Goal: Find specific page/section: Find specific page/section

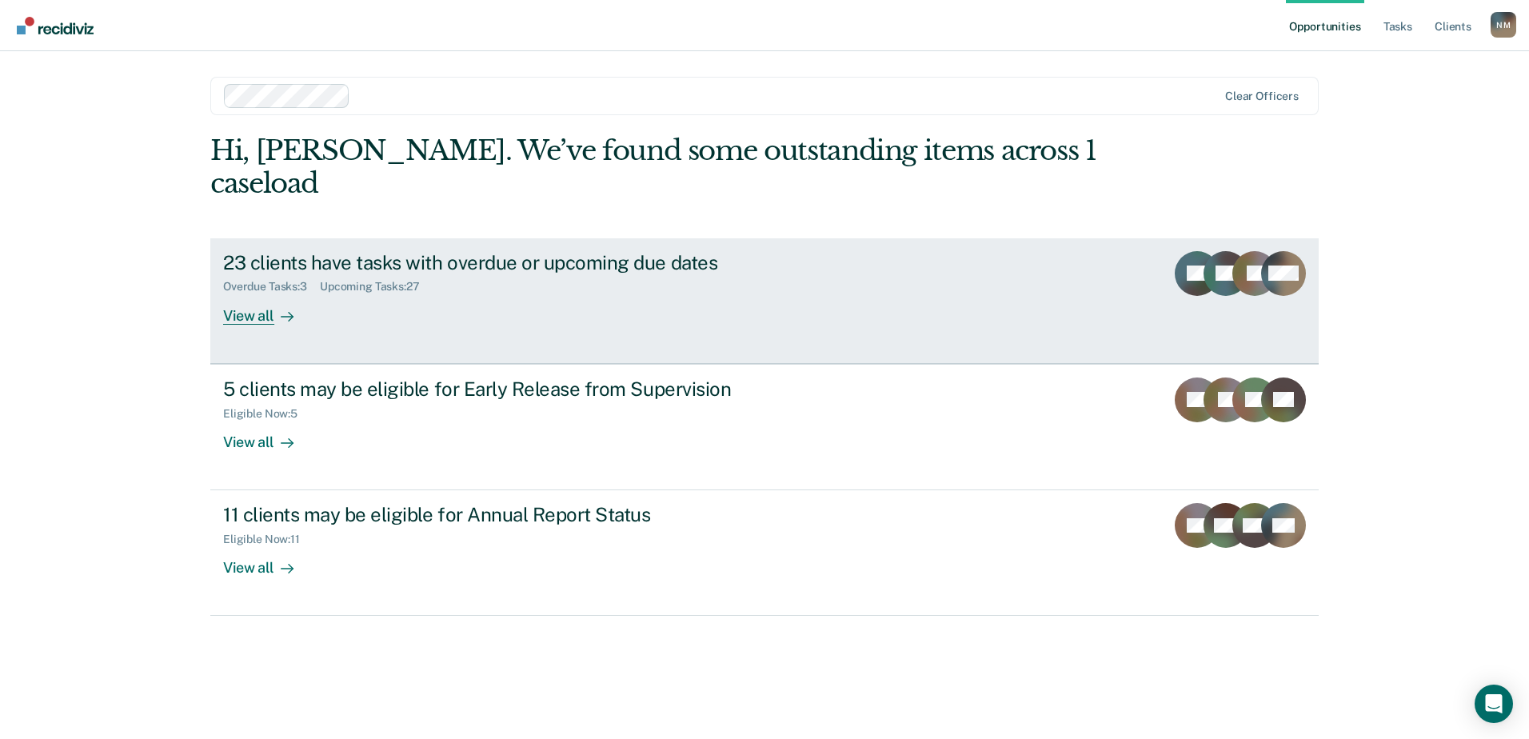
click at [270, 293] on div "View all" at bounding box center [268, 308] width 90 height 31
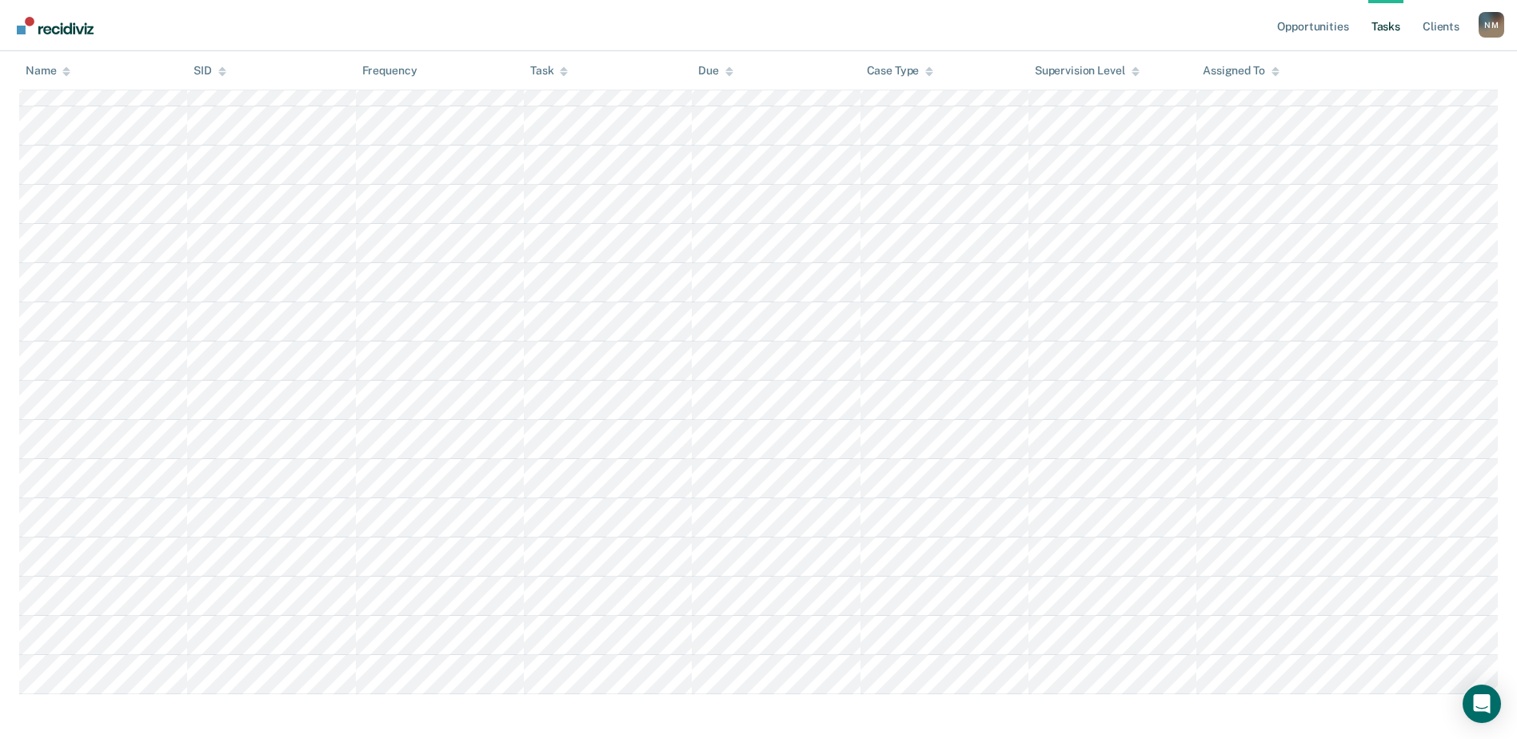
scroll to position [875, 0]
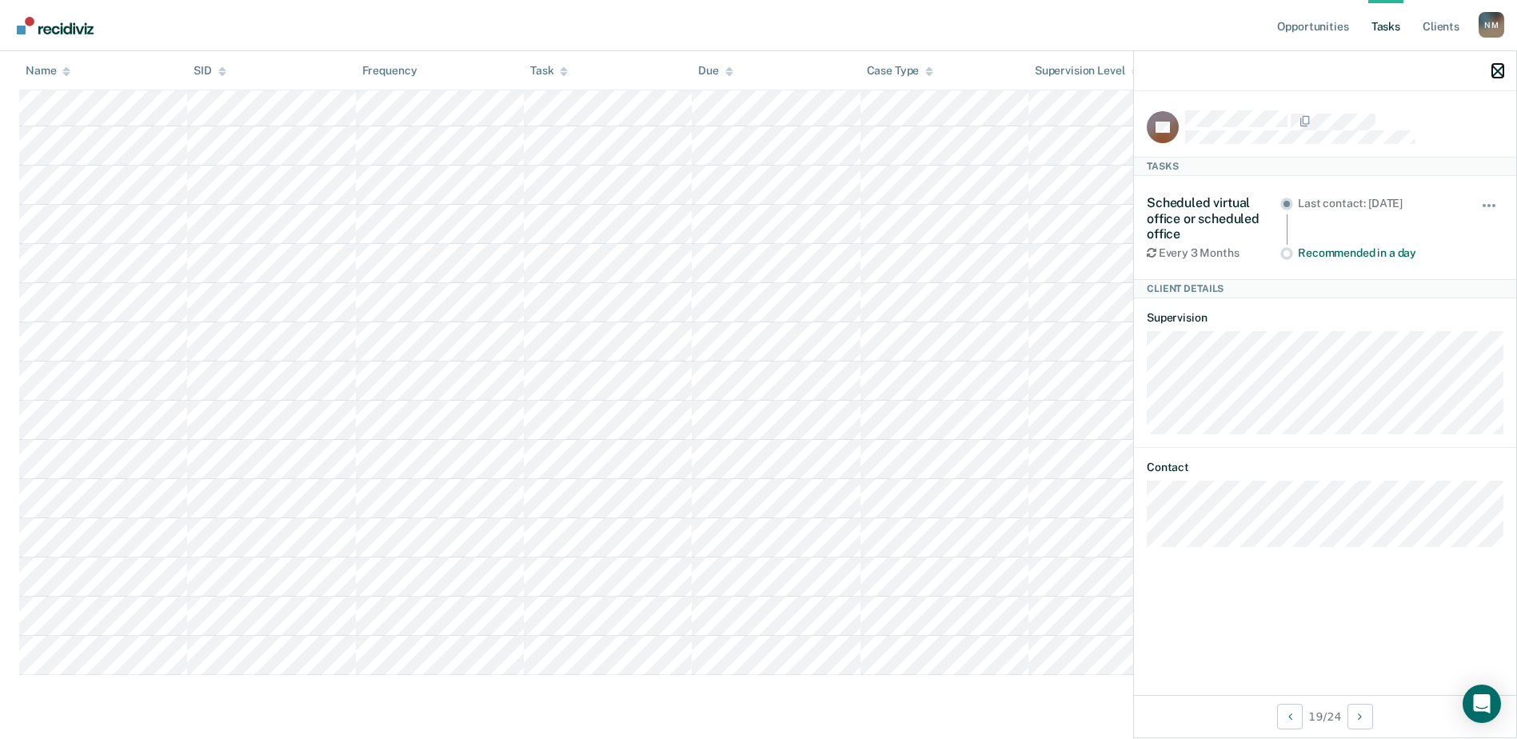
click at [1493, 74] on icon "button" at bounding box center [1497, 71] width 11 height 11
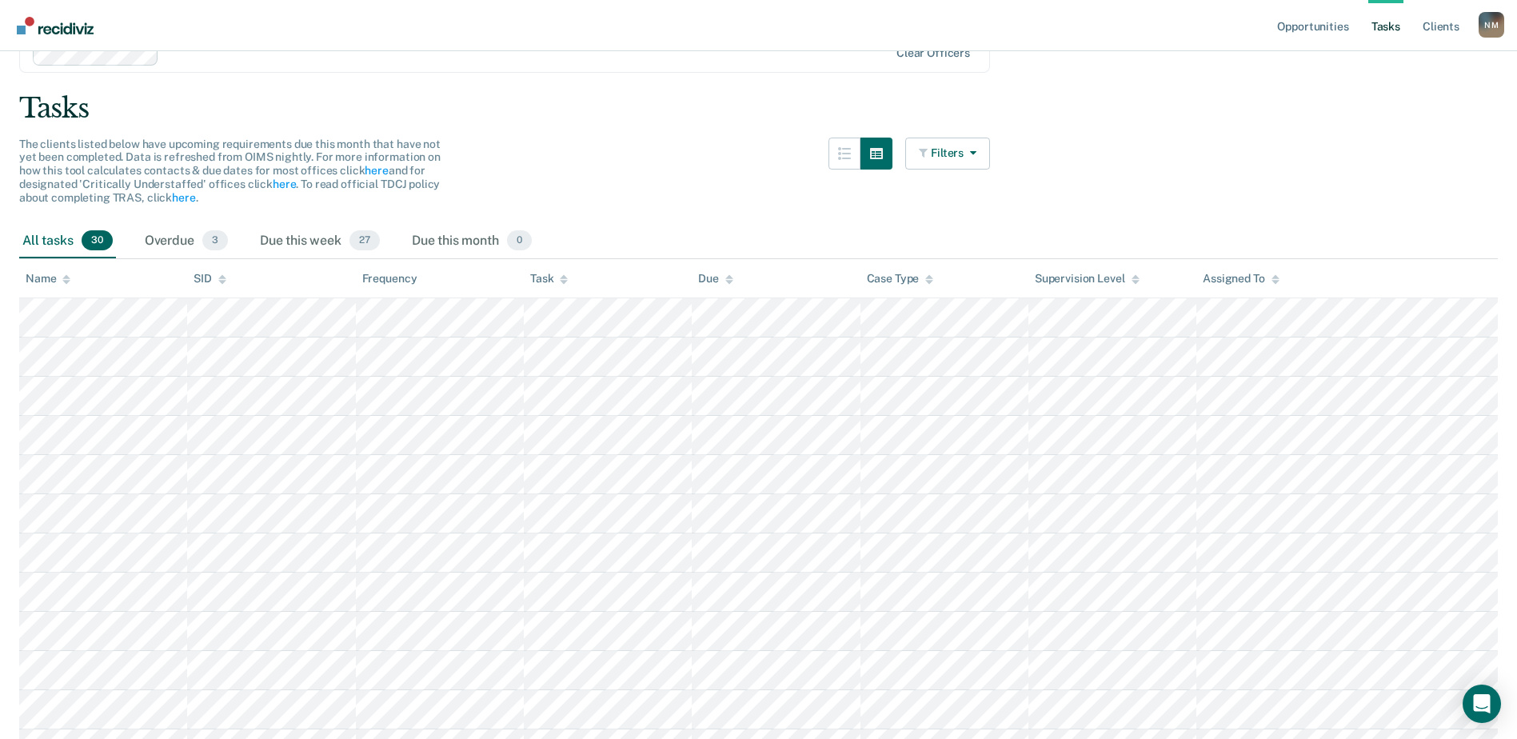
scroll to position [75, 0]
